Goal: Task Accomplishment & Management: Manage account settings

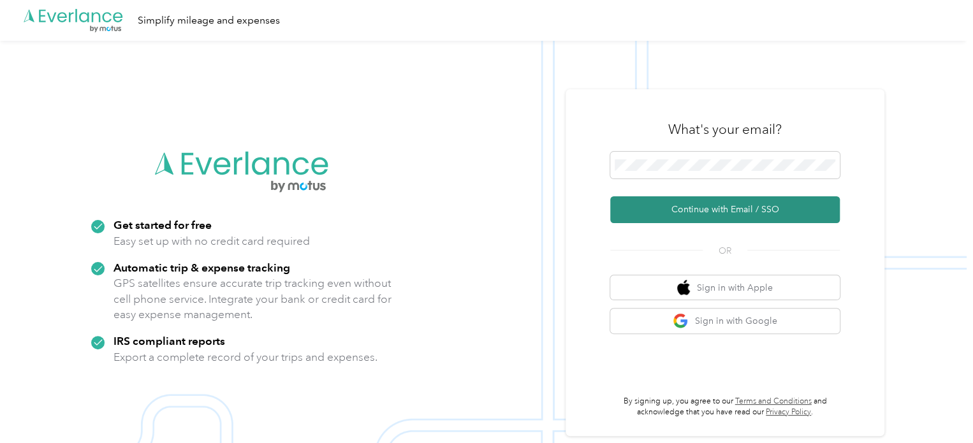
click at [702, 206] on button "Continue with Email / SSO" at bounding box center [724, 209] width 229 height 27
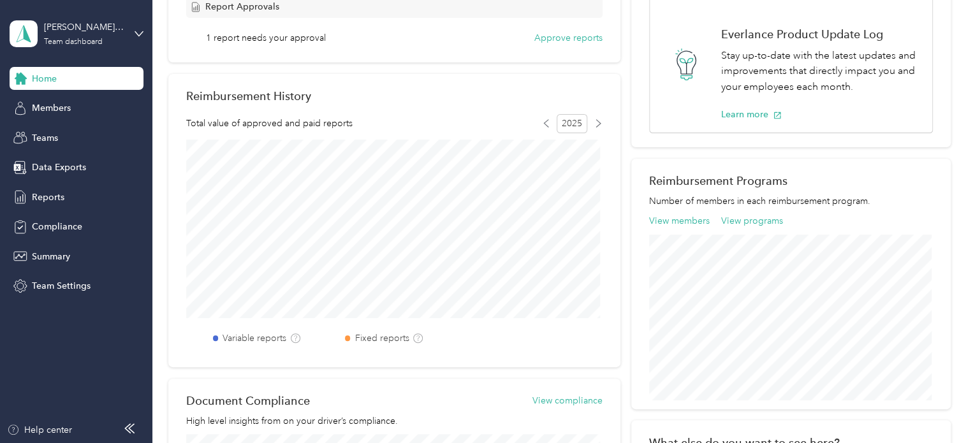
scroll to position [255, 0]
click at [36, 193] on span "Reports" at bounding box center [48, 197] width 33 height 13
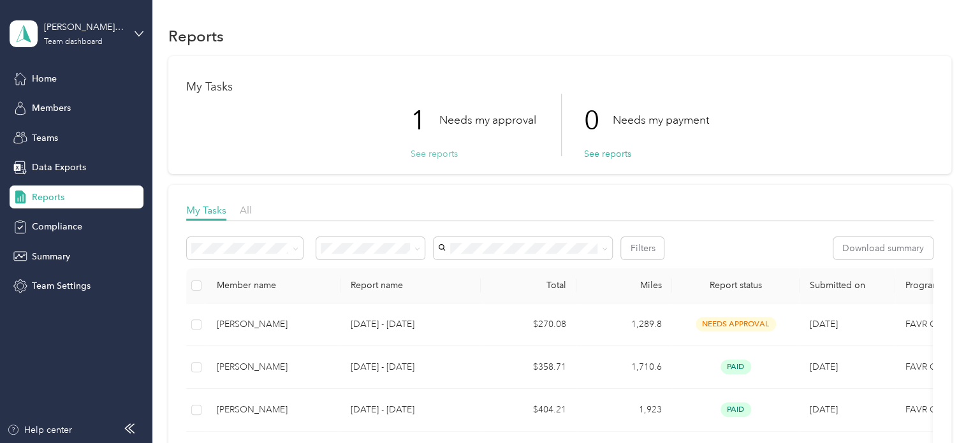
click at [429, 154] on button "See reports" at bounding box center [433, 153] width 47 height 13
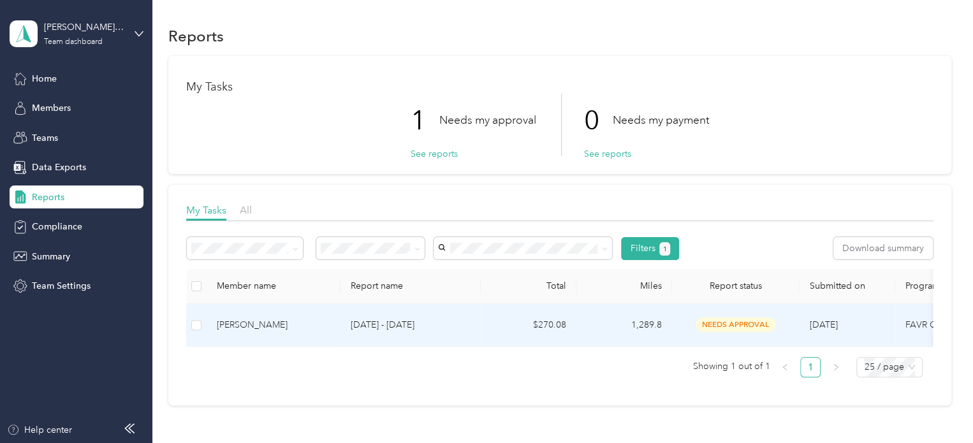
click at [739, 327] on span "needs approval" at bounding box center [735, 324] width 80 height 15
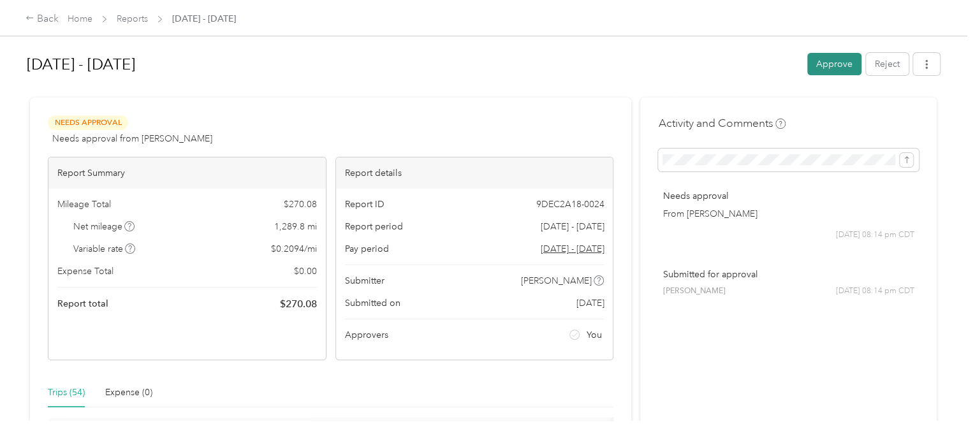
click at [816, 63] on button "Approve" at bounding box center [834, 64] width 54 height 22
